Goal: Check status: Check status

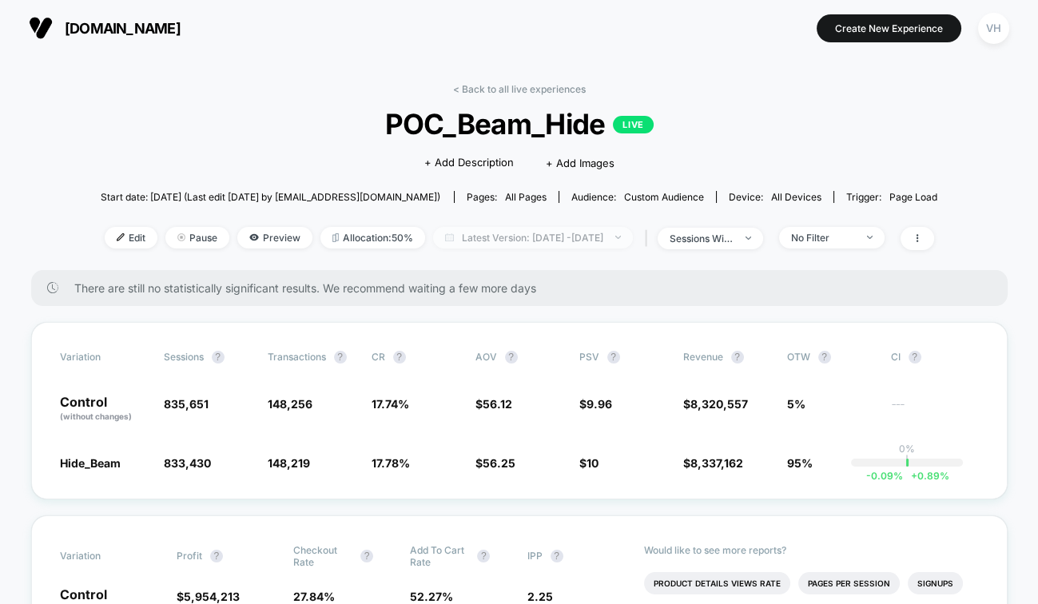
click at [560, 238] on span "Latest Version: [DATE] - [DATE]" at bounding box center [533, 238] width 200 height 22
select select "*"
select select "****"
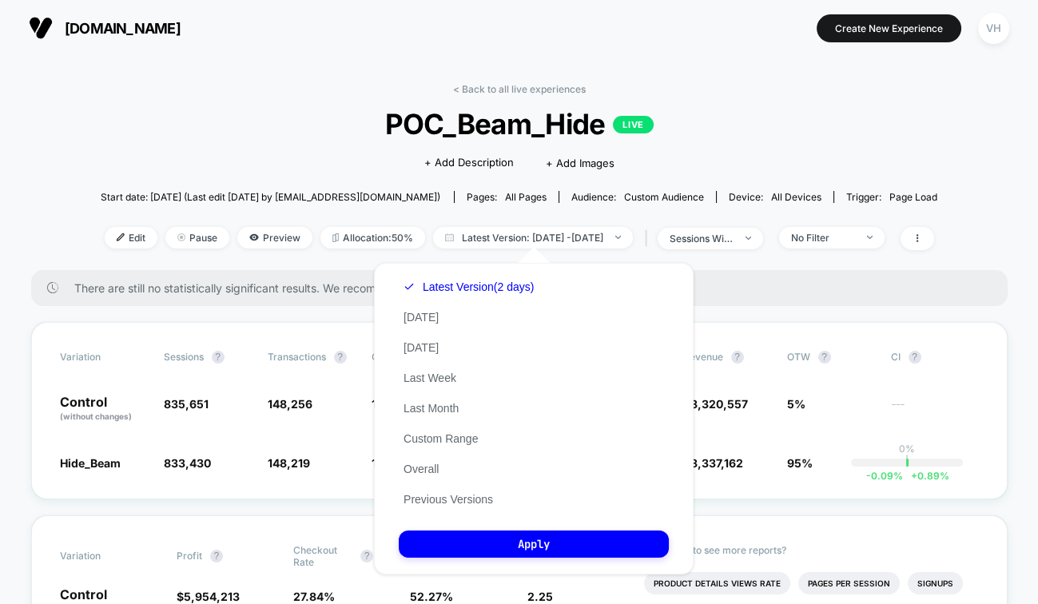
click at [457, 447] on div "Latest Version (2 days) [DATE] [DATE] Last Week Last Month Custom Range Overall…" at bounding box center [469, 393] width 140 height 243
click at [455, 436] on button "Custom Range" at bounding box center [441, 439] width 84 height 14
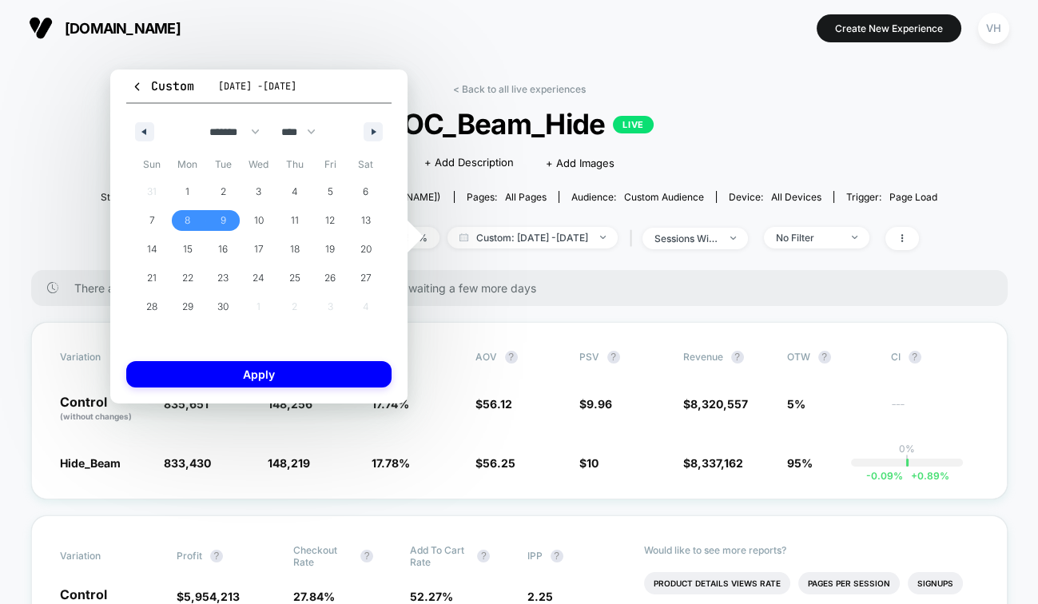
click at [383, 131] on div "******* ******** ***** ***** *** **** **** ****** ********* ******* ******** **…" at bounding box center [258, 128] width 265 height 48
click at [381, 131] on button "button" at bounding box center [373, 131] width 19 height 19
select select "*"
click at [321, 193] on span "3" at bounding box center [331, 191] width 36 height 21
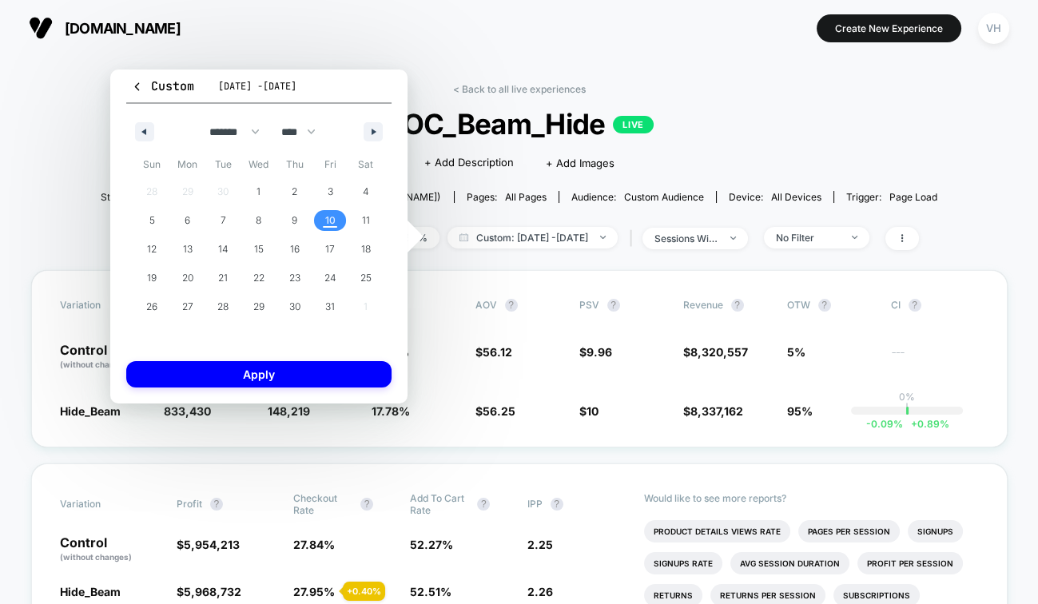
click at [323, 216] on span "10" at bounding box center [331, 220] width 36 height 21
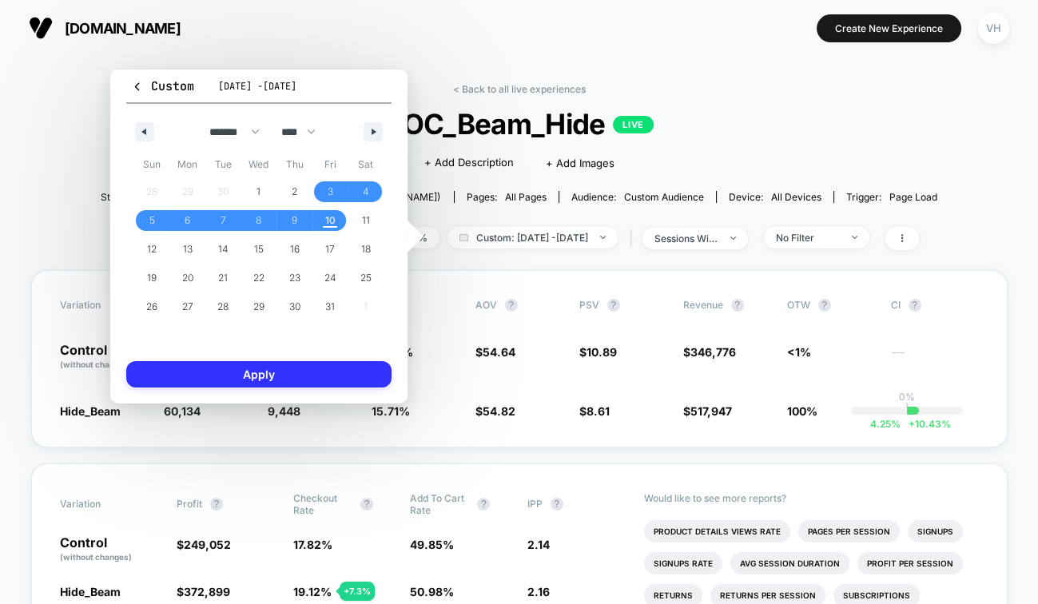
click at [309, 373] on button "Apply" at bounding box center [258, 374] width 265 height 26
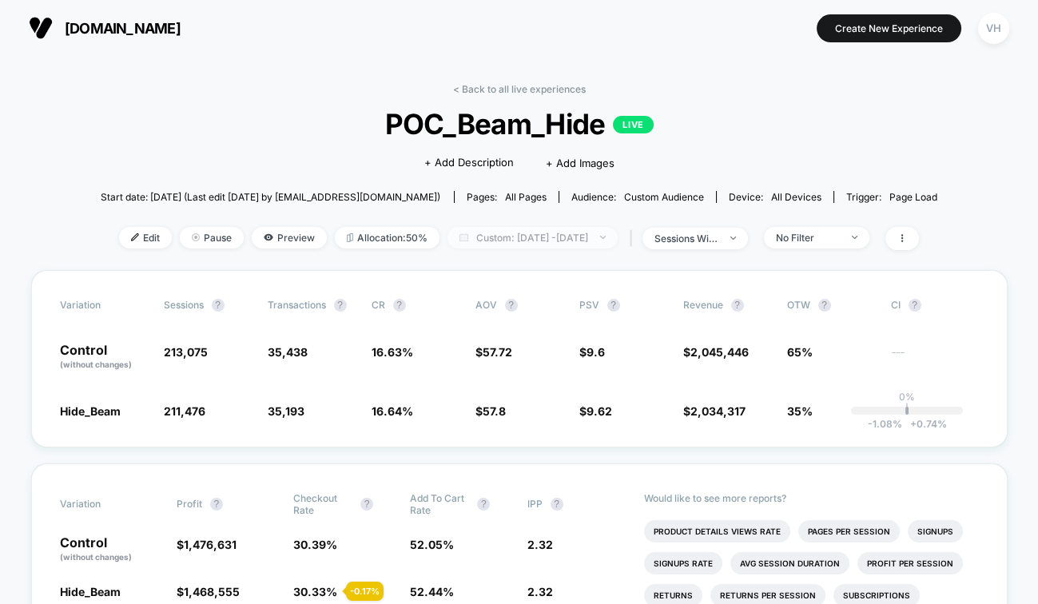
click at [543, 241] on span "Custom: [DATE] - [DATE]" at bounding box center [533, 238] width 170 height 22
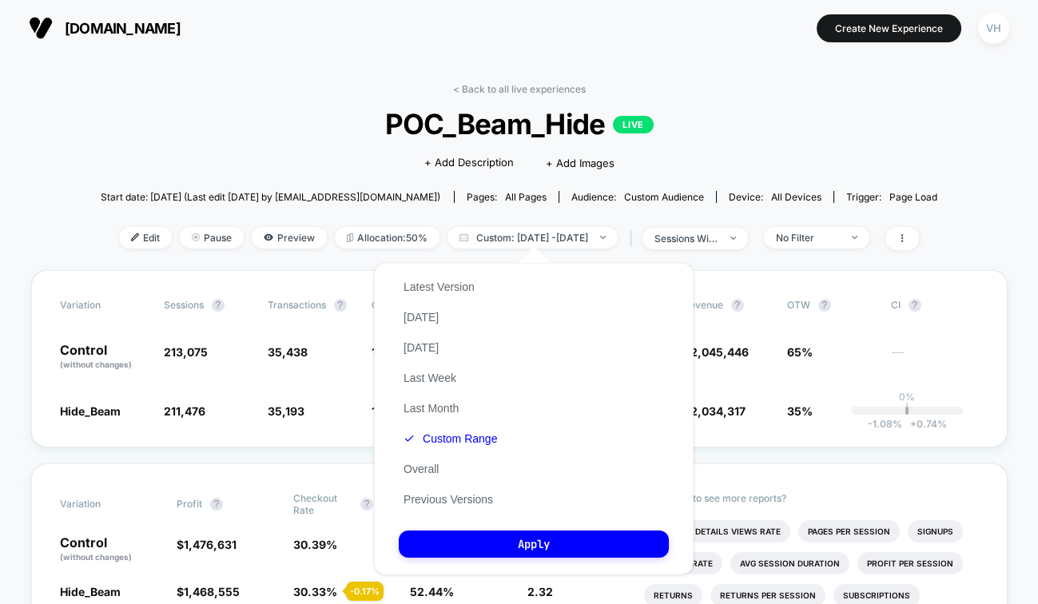
click at [464, 447] on div "Latest Version [DATE] [DATE] Last Week Last Month Custom Range Overall Previous…" at bounding box center [450, 393] width 103 height 243
click at [464, 437] on button "Custom Range" at bounding box center [450, 439] width 103 height 14
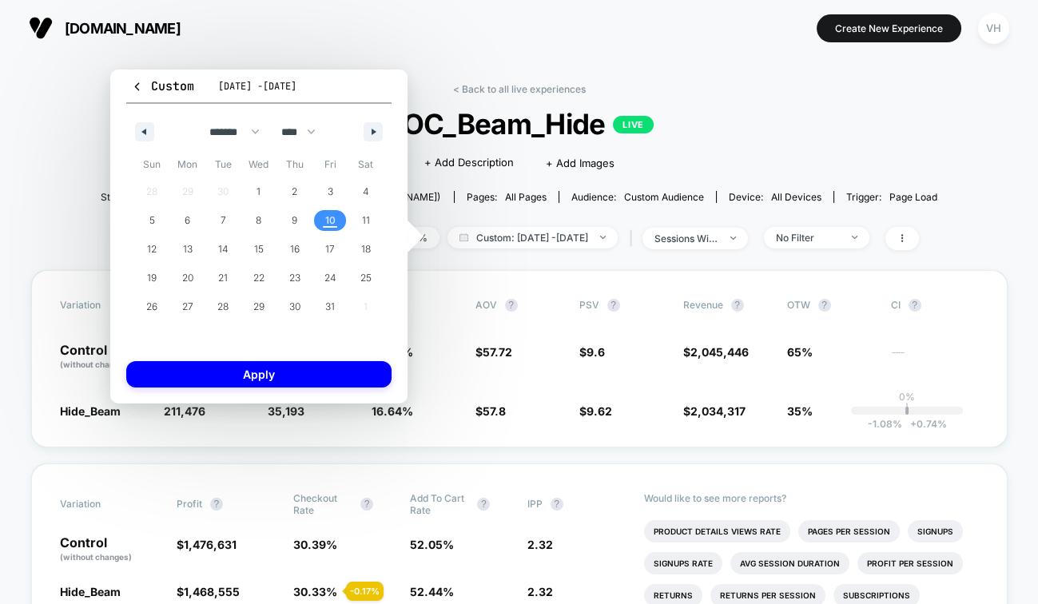
click at [334, 221] on span "10" at bounding box center [330, 220] width 10 height 29
click at [320, 381] on button "Apply" at bounding box center [258, 374] width 265 height 26
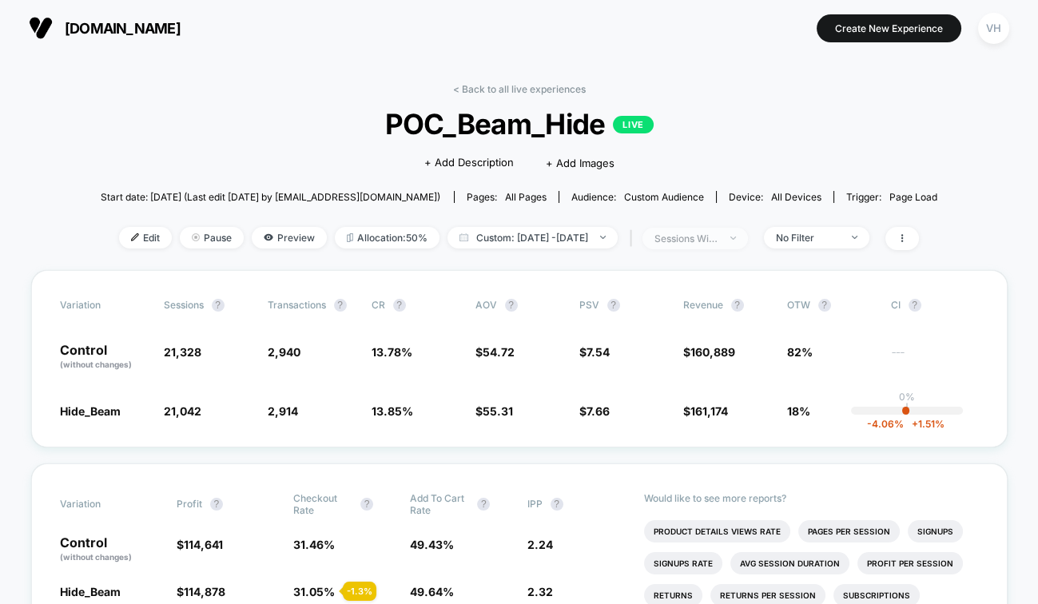
click at [731, 230] on span "sessions with impression" at bounding box center [696, 239] width 106 height 22
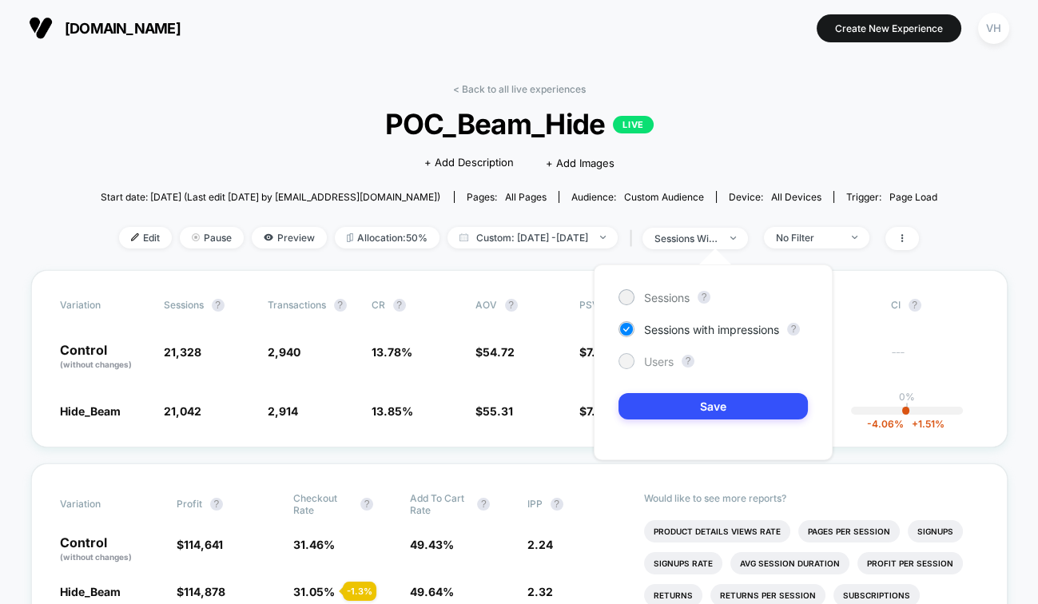
click at [653, 357] on span "Users" at bounding box center [659, 362] width 30 height 14
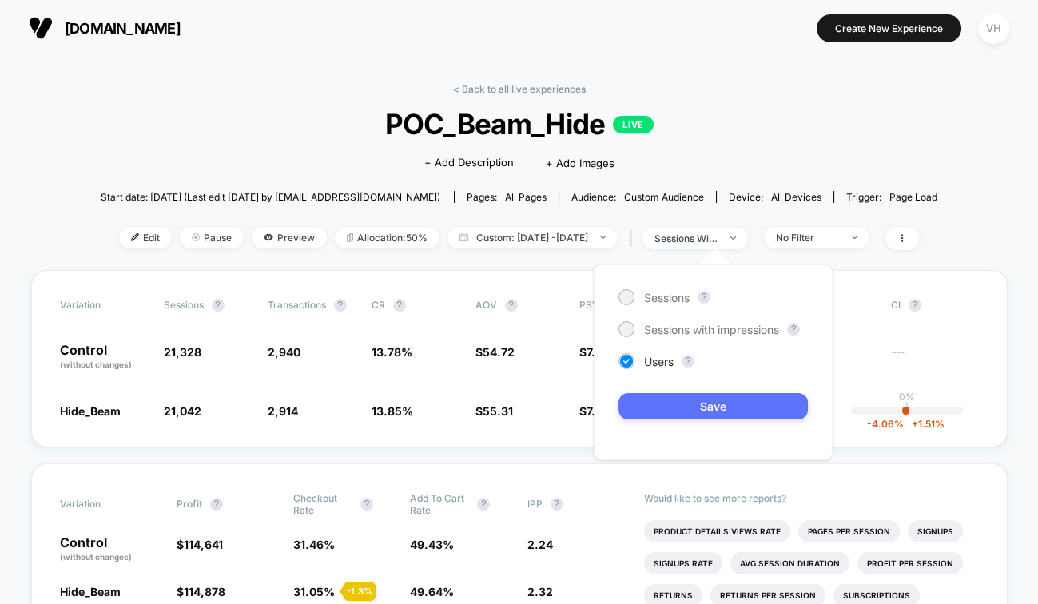
click at [675, 410] on button "Save" at bounding box center [713, 406] width 189 height 26
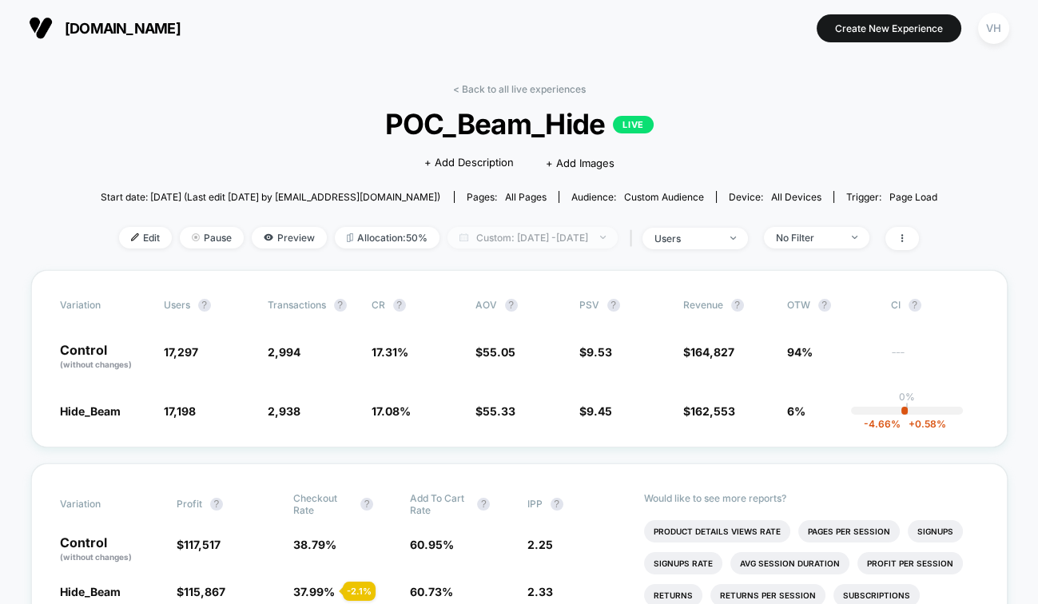
click at [579, 236] on span "Custom: [DATE] - [DATE]" at bounding box center [533, 238] width 170 height 22
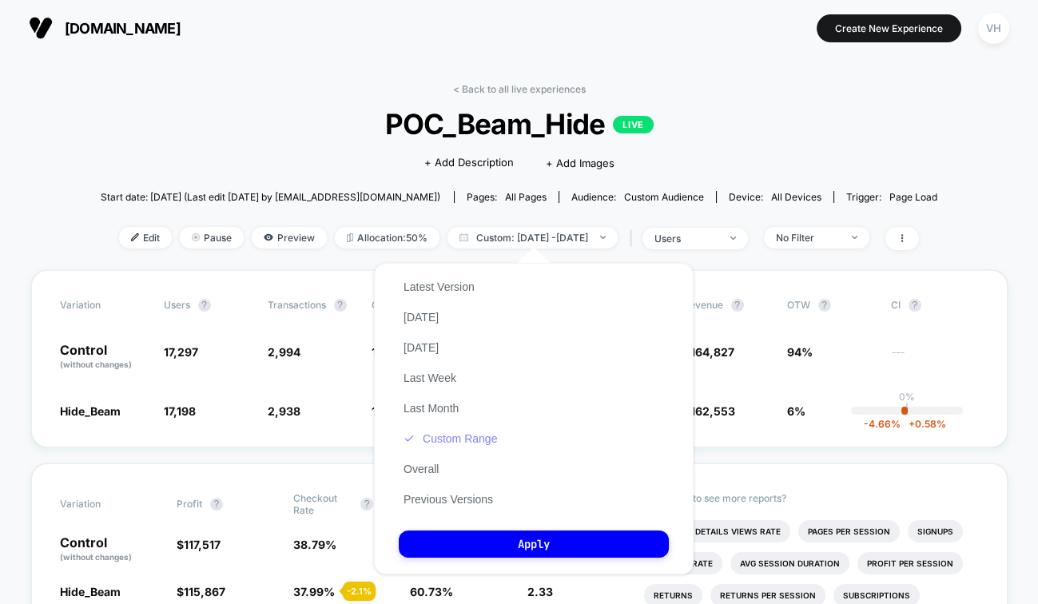
click at [469, 434] on button "Custom Range" at bounding box center [450, 439] width 103 height 14
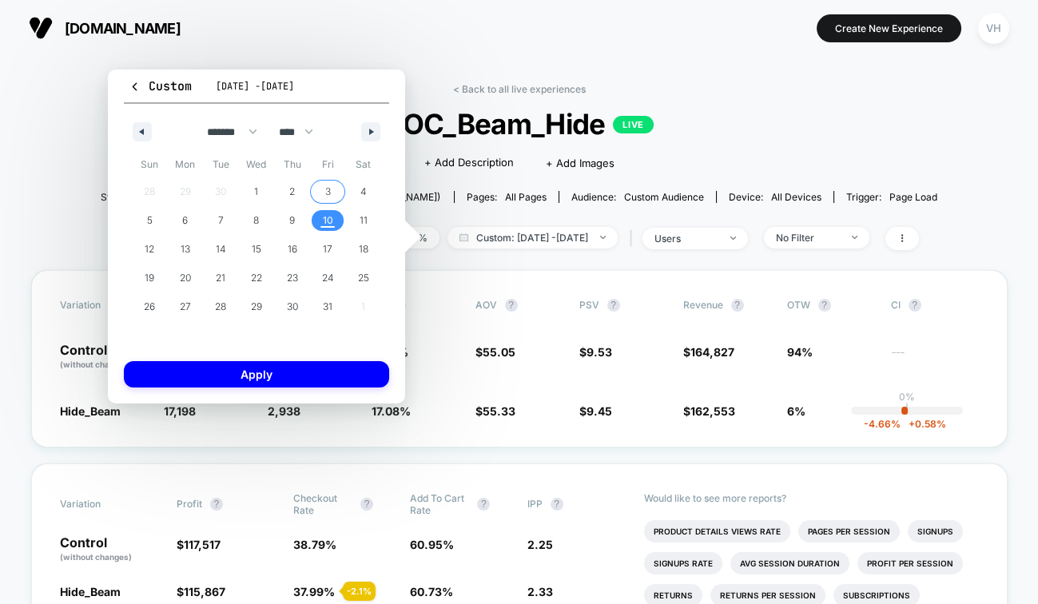
click at [326, 192] on span "3" at bounding box center [328, 191] width 6 height 29
click at [326, 221] on span "10" at bounding box center [328, 220] width 10 height 29
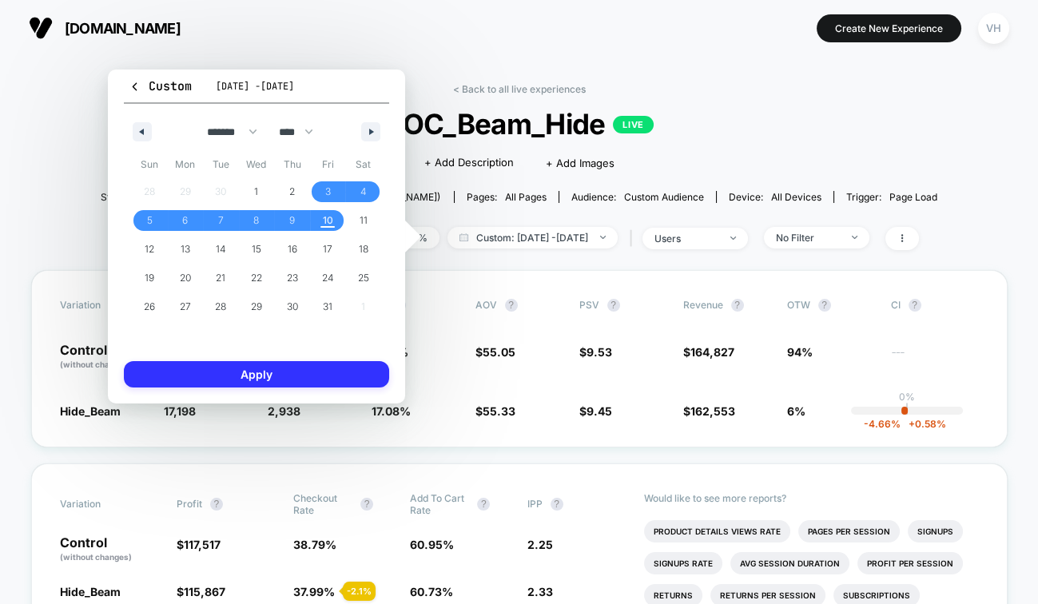
click at [259, 372] on button "Apply" at bounding box center [256, 374] width 265 height 26
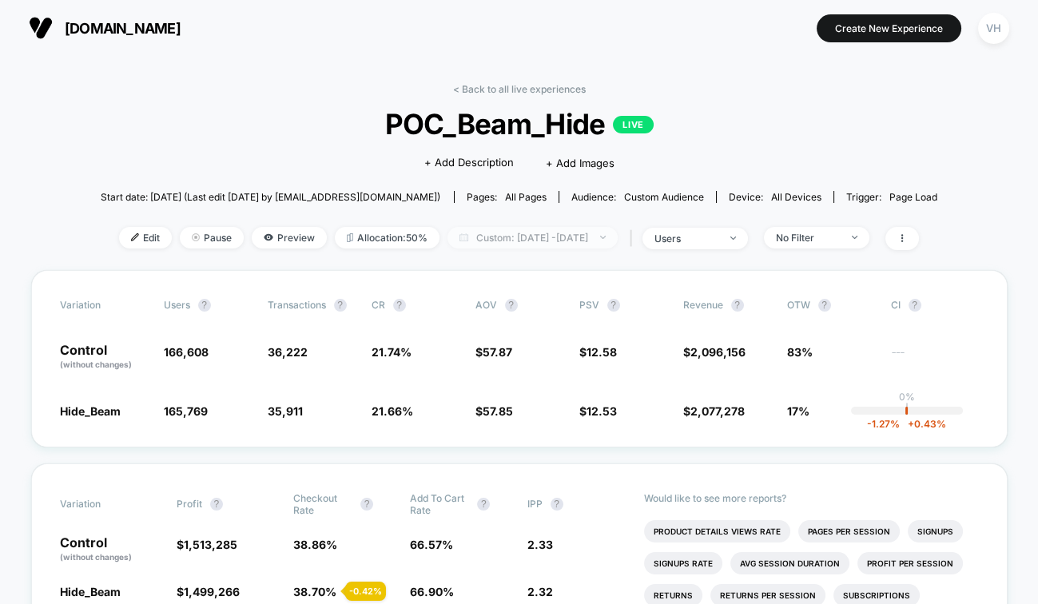
click at [606, 235] on span "Custom: [DATE] - [DATE]" at bounding box center [533, 238] width 170 height 22
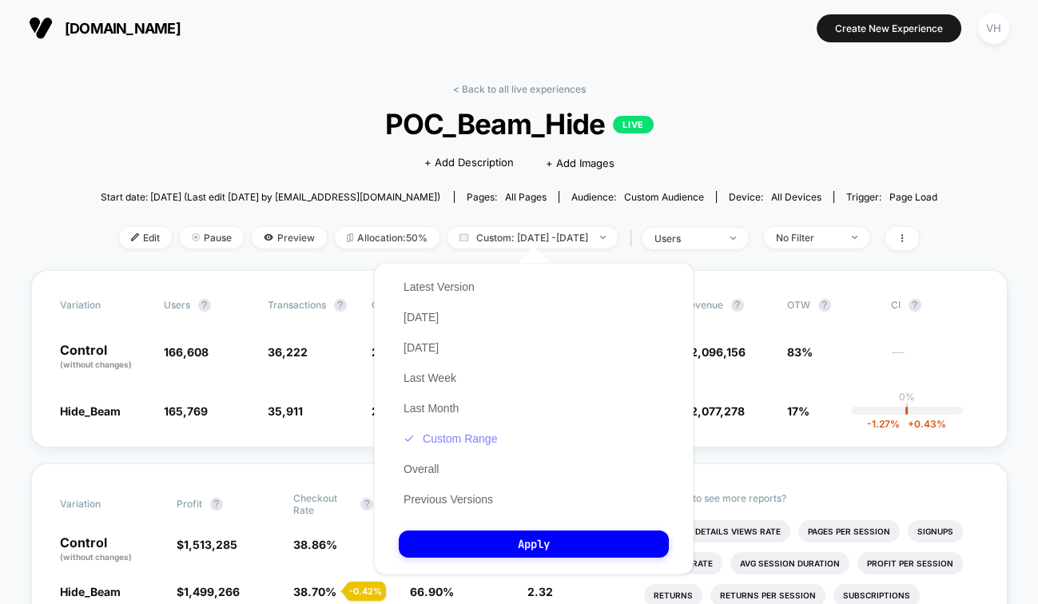
click at [468, 436] on button "Custom Range" at bounding box center [450, 439] width 103 height 14
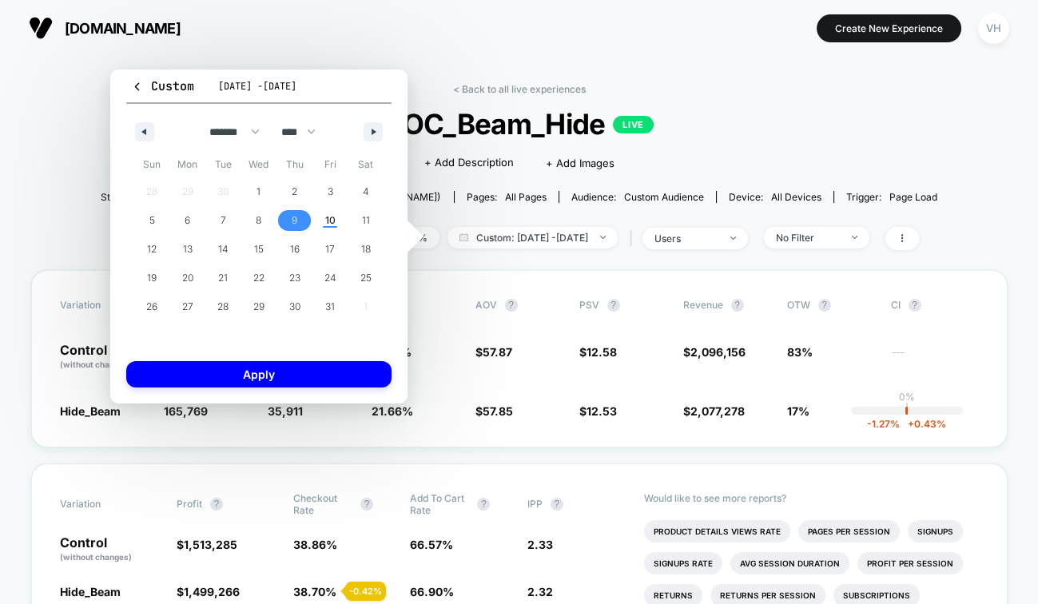
click at [298, 224] on span "9" at bounding box center [295, 220] width 36 height 21
click at [298, 373] on button "Apply" at bounding box center [258, 374] width 265 height 26
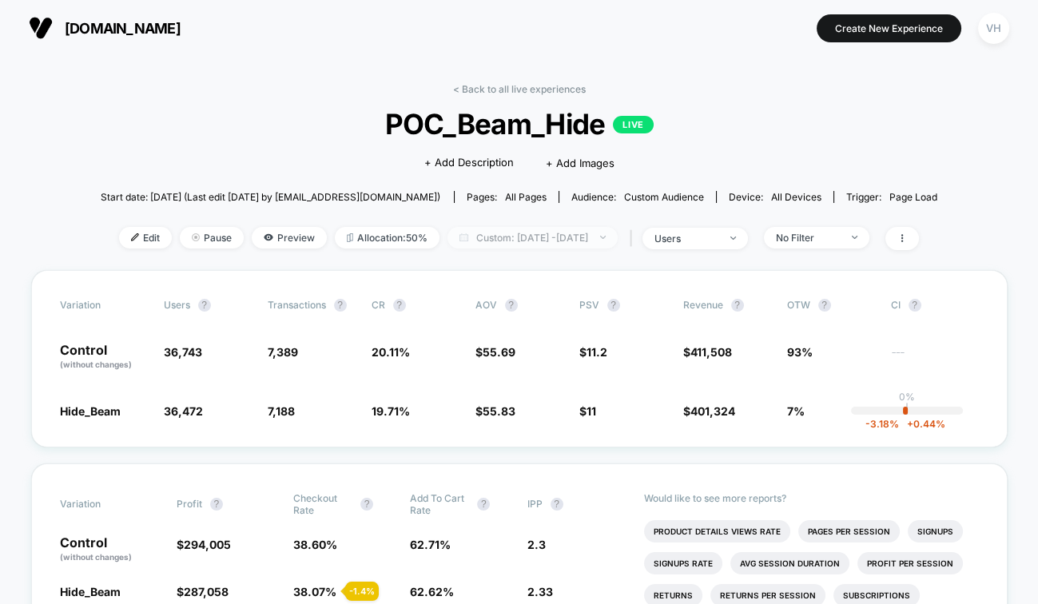
click at [539, 233] on span "Custom: [DATE] - [DATE]" at bounding box center [533, 238] width 170 height 22
select select "*"
select select "****"
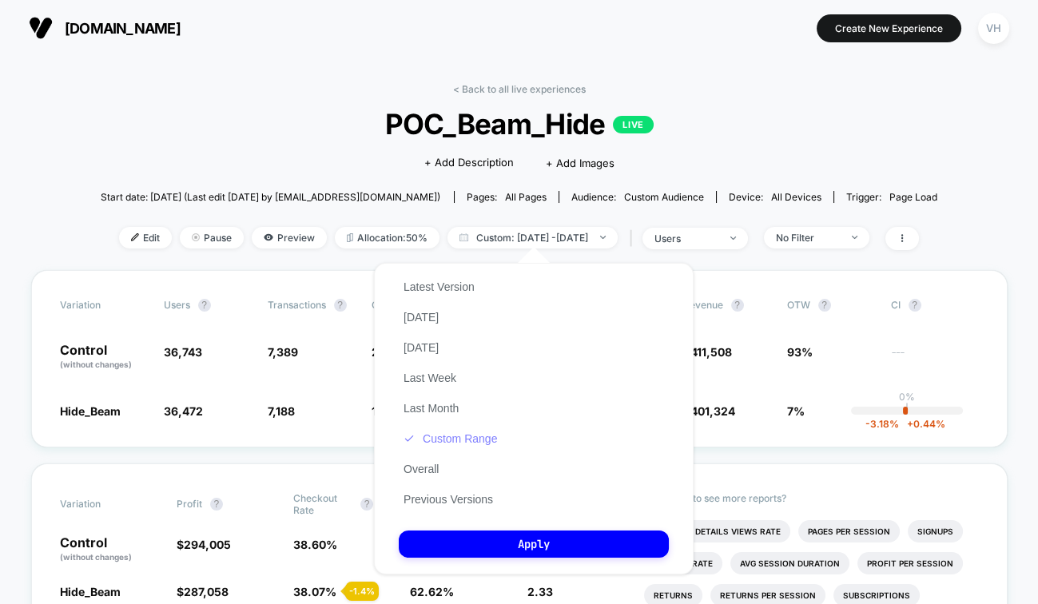
click at [449, 432] on button "Custom Range" at bounding box center [450, 439] width 103 height 14
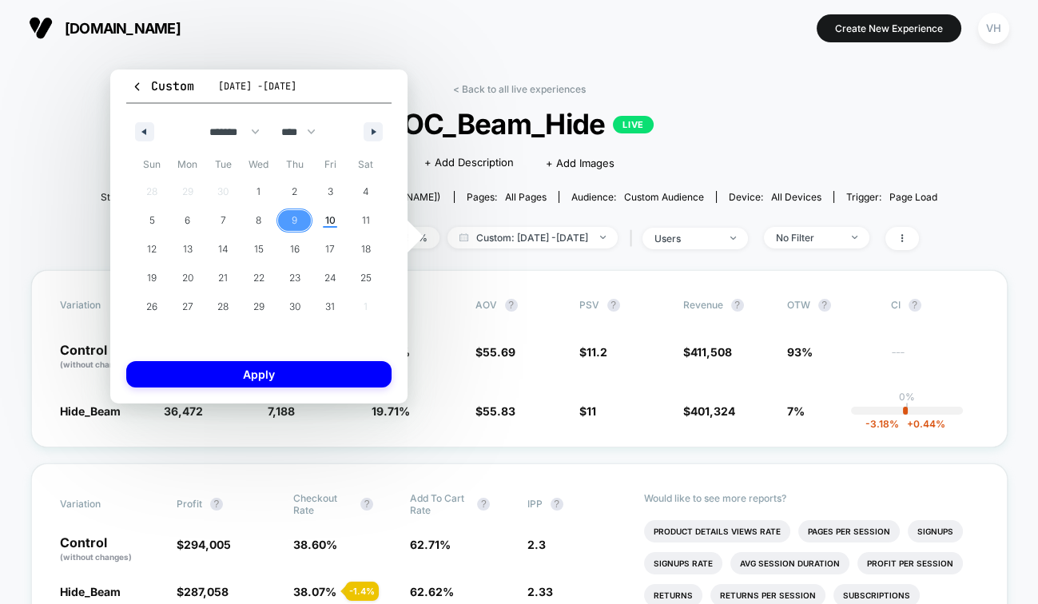
click at [298, 221] on span "9" at bounding box center [295, 220] width 36 height 21
click at [283, 377] on button "Apply" at bounding box center [258, 374] width 265 height 26
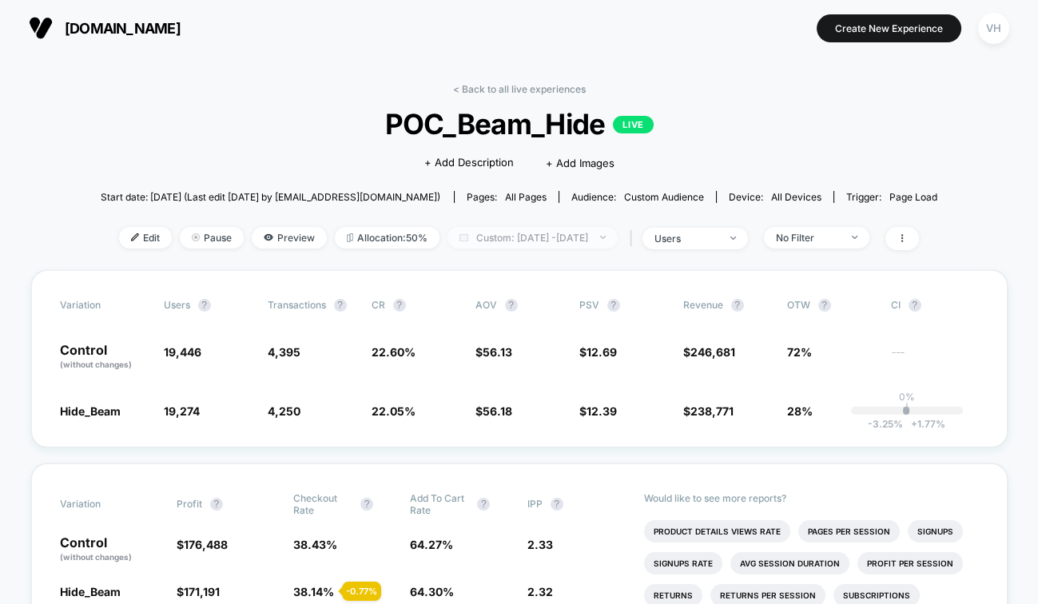
click at [596, 229] on span "Custom: [DATE] - [DATE]" at bounding box center [533, 238] width 170 height 22
select select "*"
select select "****"
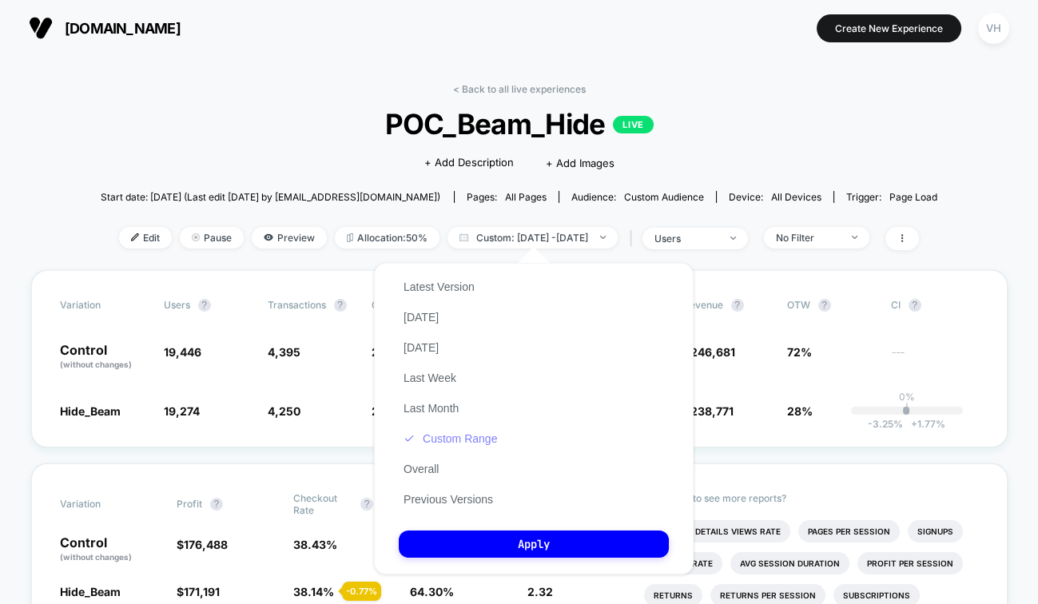
click at [484, 434] on button "Custom Range" at bounding box center [450, 439] width 103 height 14
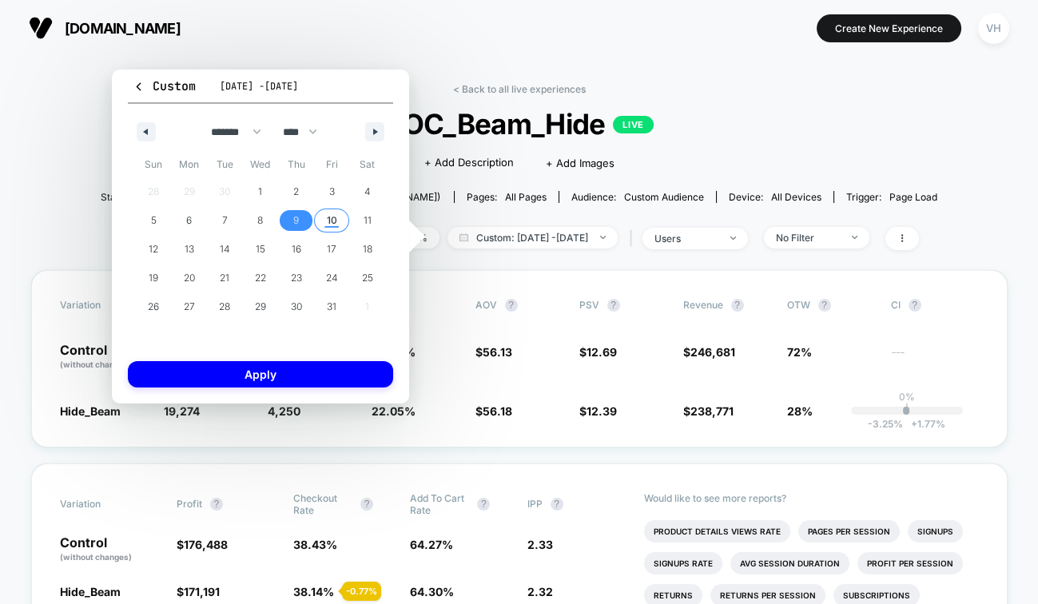
click at [329, 213] on span "10" at bounding box center [332, 220] width 10 height 29
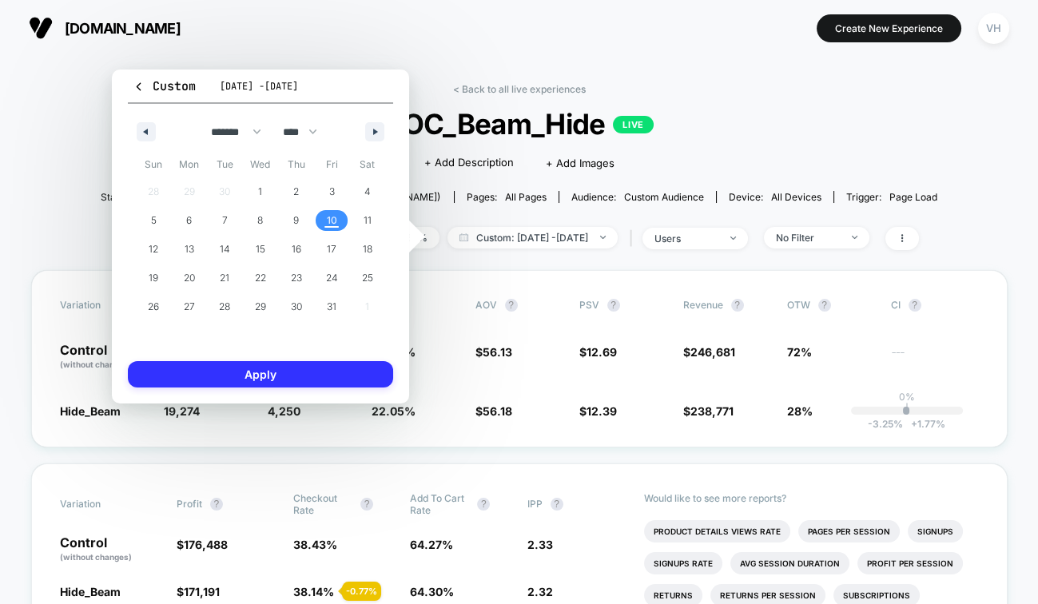
click at [340, 367] on button "Apply" at bounding box center [260, 374] width 265 height 26
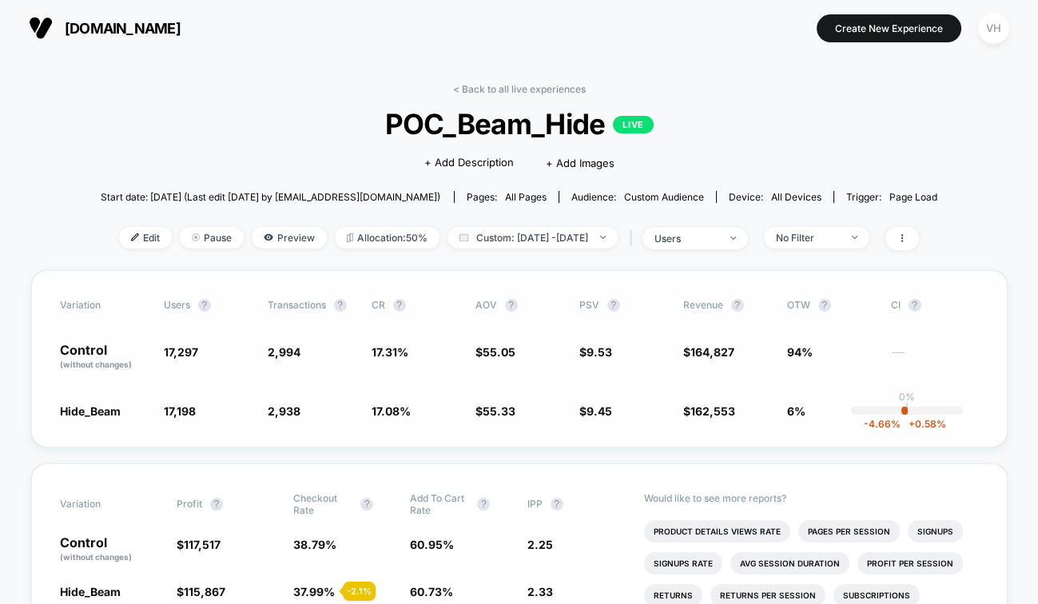
click at [581, 284] on div "Variation users ? Transactions ? CR ? AOV ? PSV ? Revenue ? OTW ? CI ? Control …" at bounding box center [519, 358] width 977 height 177
click at [587, 231] on span "Custom: [DATE] - [DATE]" at bounding box center [533, 238] width 170 height 22
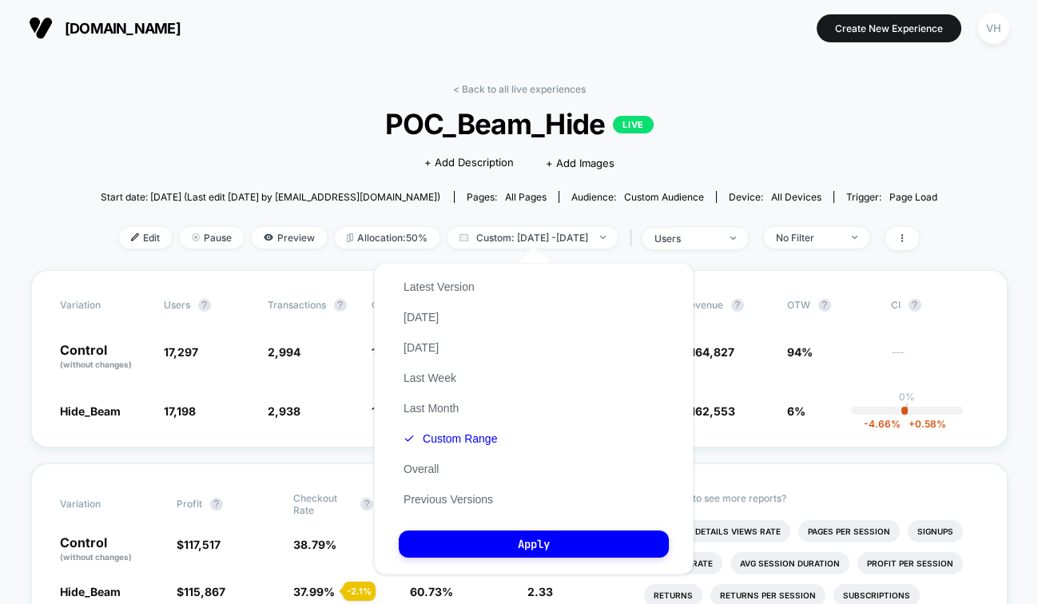
click at [636, 185] on div "Start date: [DATE] (Last edit [DATE] by [EMAIL_ADDRESS][DOMAIN_NAME]) Pages: al…" at bounding box center [520, 197] width 838 height 28
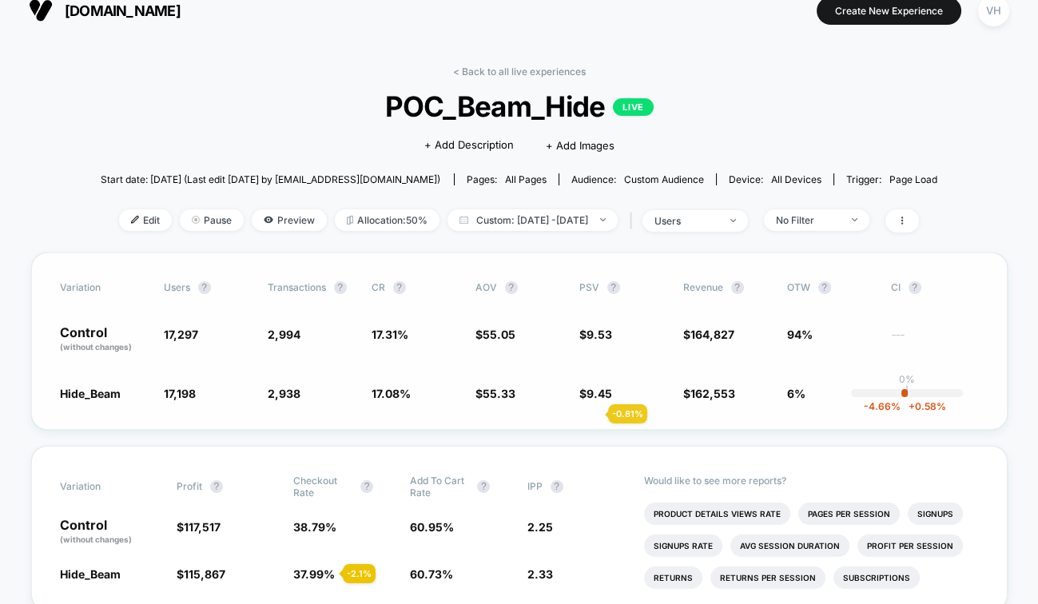
scroll to position [24, 0]
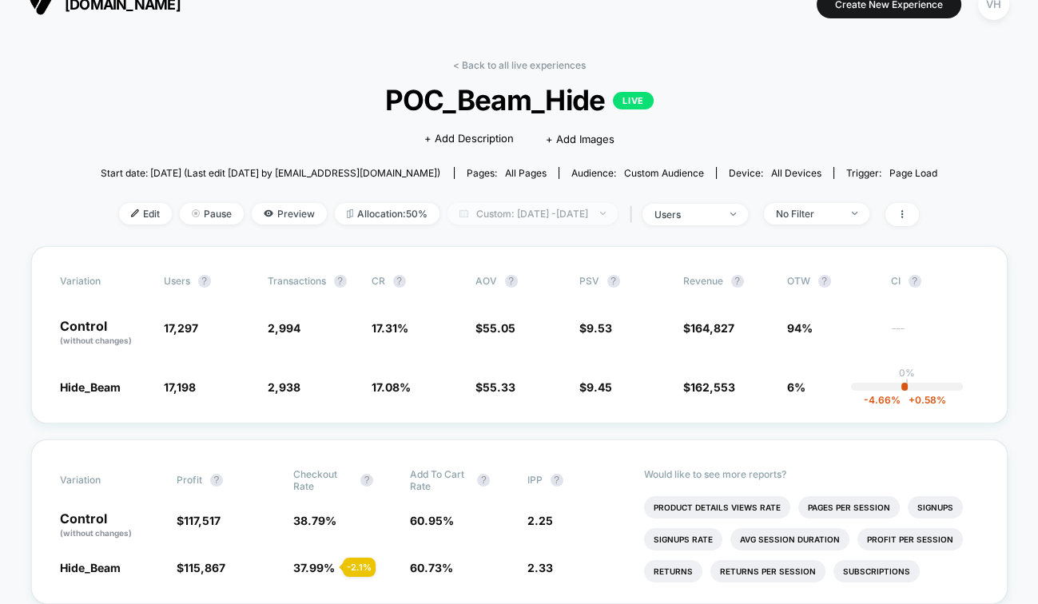
click at [577, 217] on span "Custom: [DATE] - [DATE]" at bounding box center [533, 214] width 170 height 22
select select "*"
select select "****"
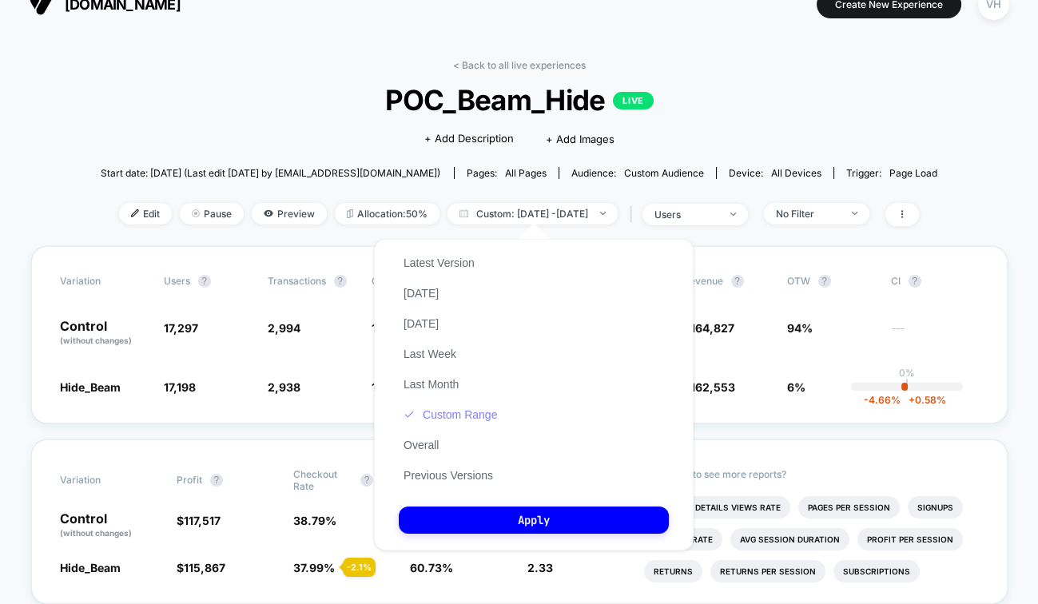
click at [453, 412] on button "Custom Range" at bounding box center [450, 415] width 103 height 14
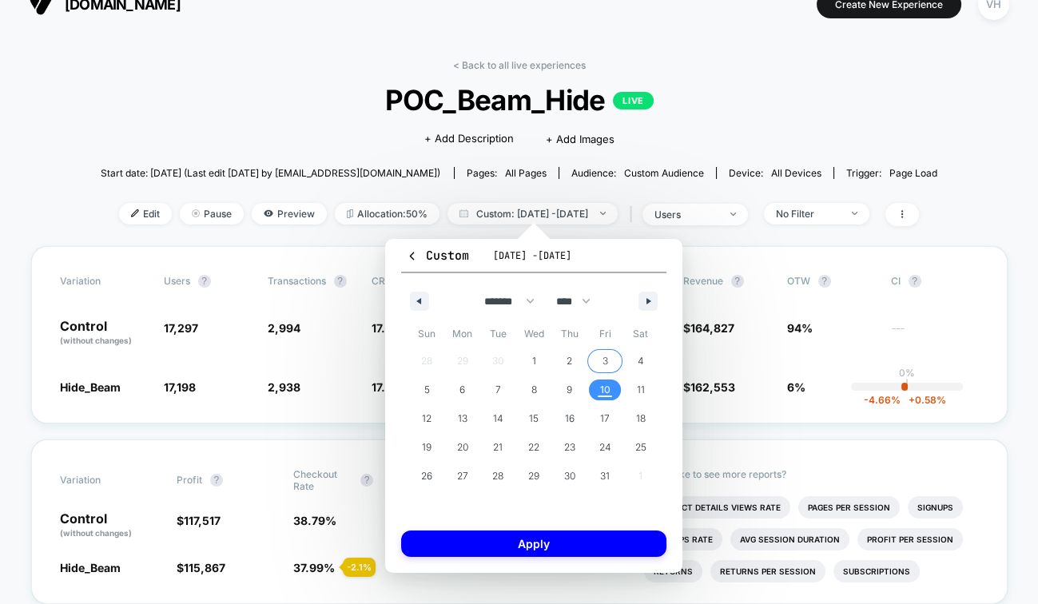
click at [601, 367] on span "3" at bounding box center [606, 361] width 36 height 21
click at [601, 384] on span "10" at bounding box center [605, 390] width 10 height 29
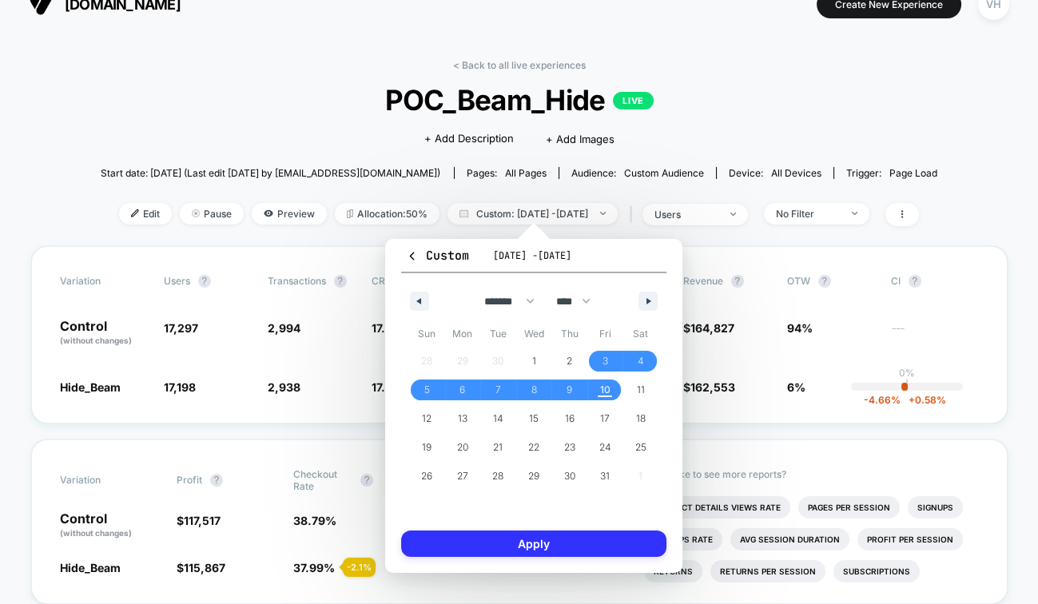
click at [567, 541] on button "Apply" at bounding box center [533, 544] width 265 height 26
